Goal: Complete application form

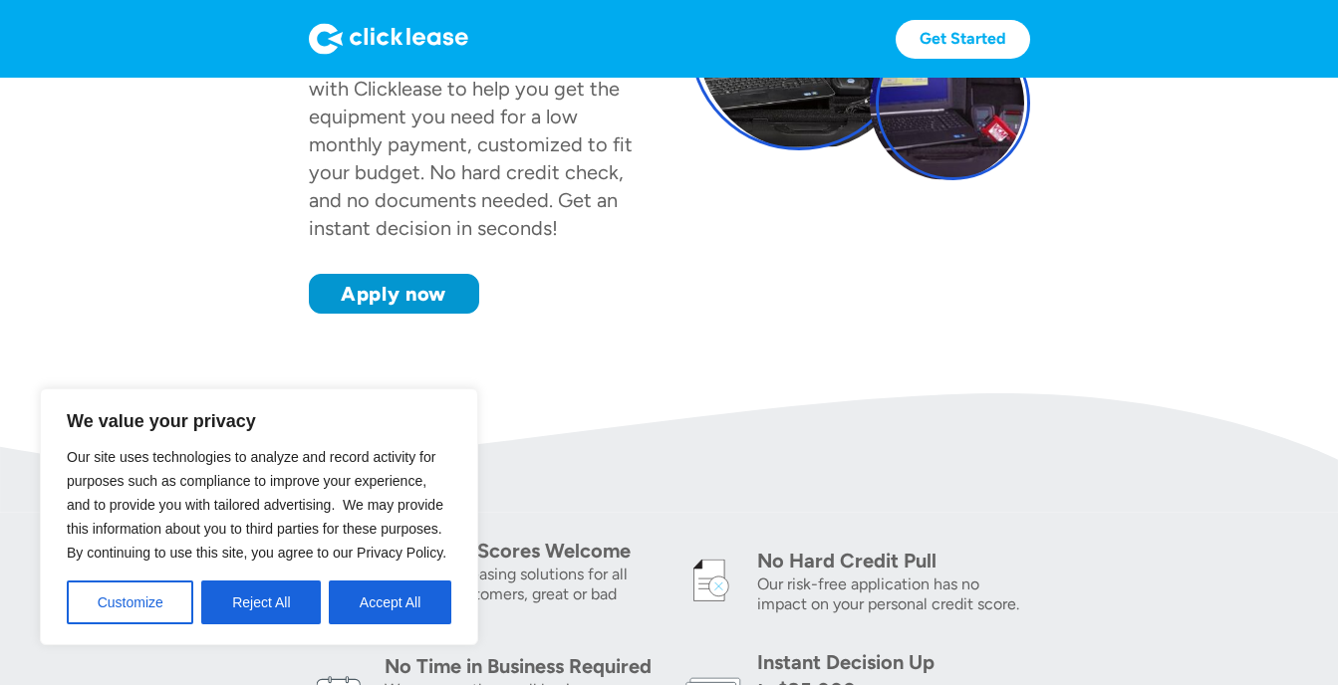
scroll to position [381, 0]
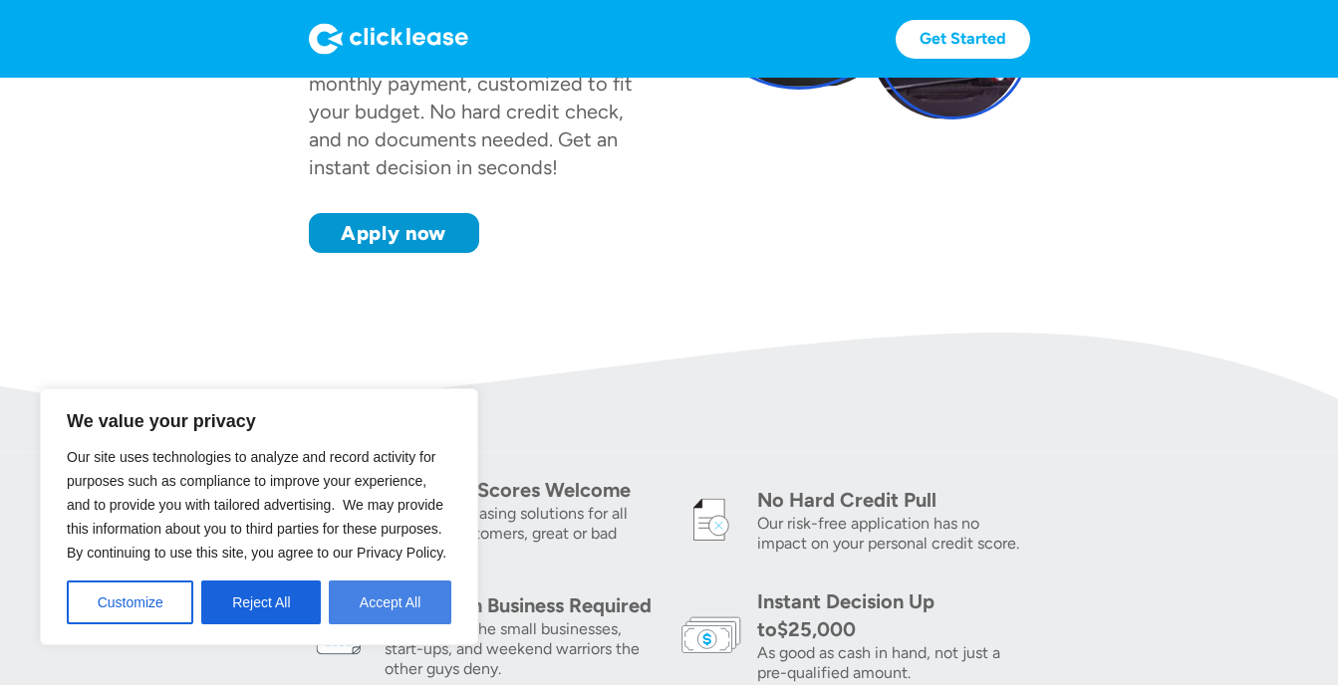
click at [403, 615] on button "Accept All" at bounding box center [390, 603] width 123 height 44
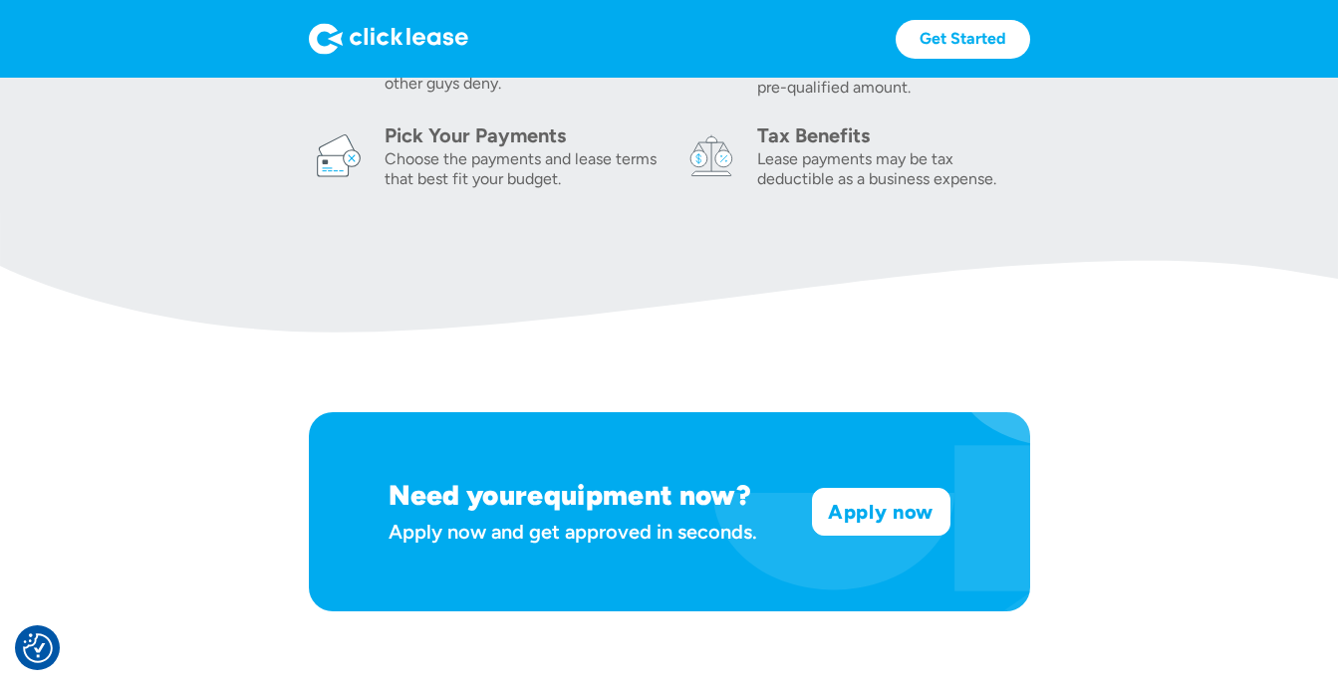
scroll to position [967, 0]
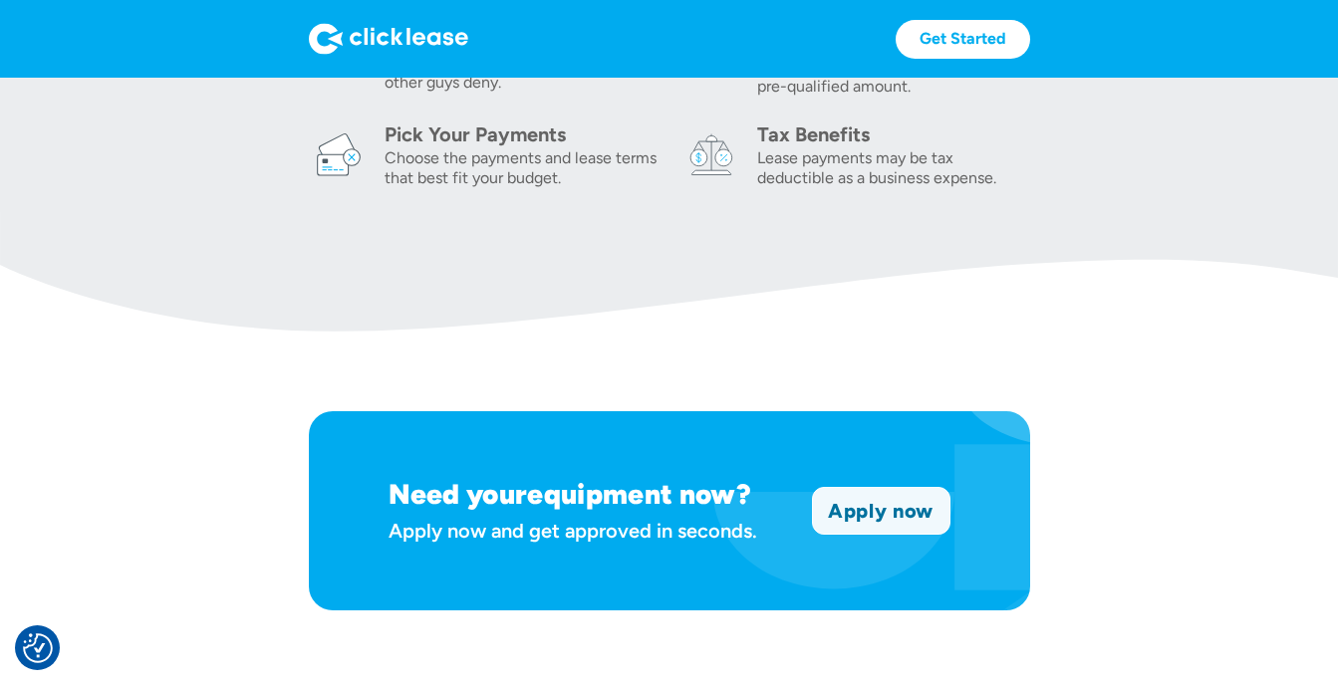
click at [900, 510] on link "Apply now" at bounding box center [881, 511] width 136 height 46
